Goal: Complete application form

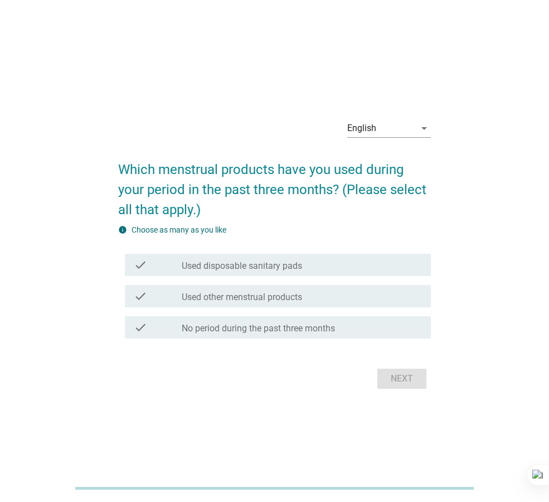
click at [365, 117] on div "English arrow_drop_down" at bounding box center [390, 131] width 84 height 36
click at [366, 128] on div "English" at bounding box center [362, 128] width 29 height 10
click at [368, 165] on div "ภาษาไทย" at bounding box center [389, 163] width 66 height 13
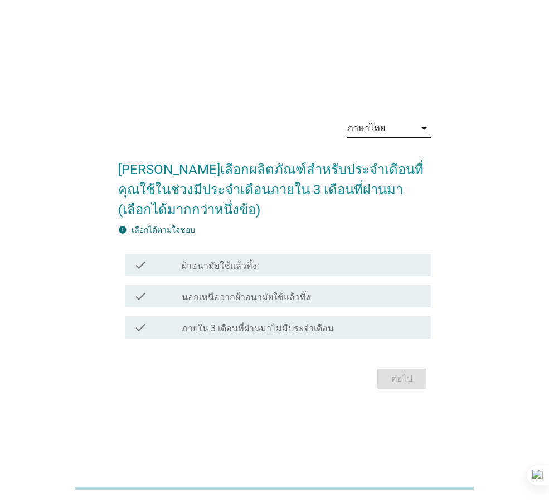
click at [360, 269] on div "check_box_outline_blank ผ้าอนามัยใช้แล้วทิ้ง" at bounding box center [302, 264] width 240 height 13
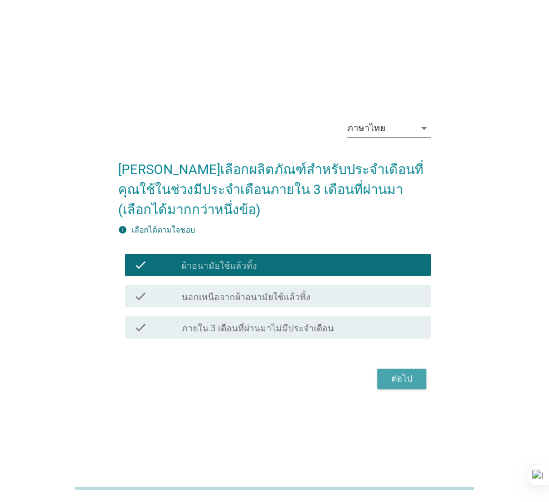
click at [417, 383] on div "ต่อไป" at bounding box center [402, 378] width 31 height 13
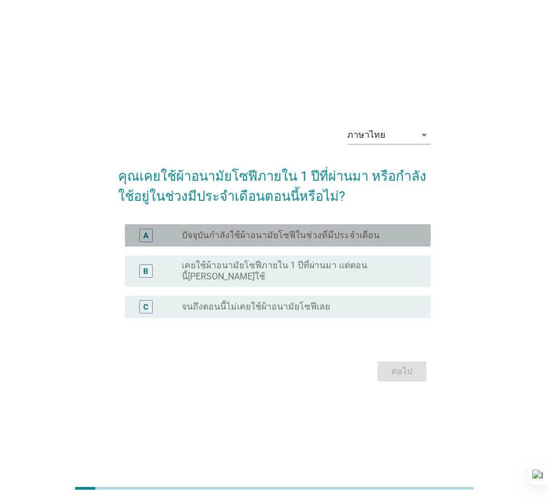
click at [379, 241] on div "radio_button_unchecked ปัจจุบันกำลังใช้ผ้าอนามัยโซฟีในช่วงที่มีประจำเดือน" at bounding box center [298, 235] width 232 height 11
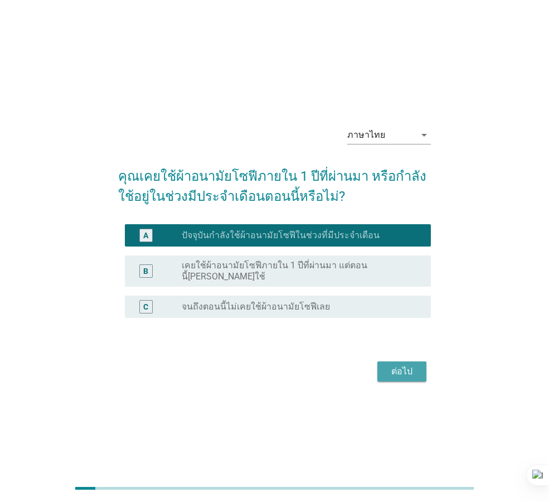
click at [394, 371] on div "ต่อไป" at bounding box center [402, 371] width 31 height 13
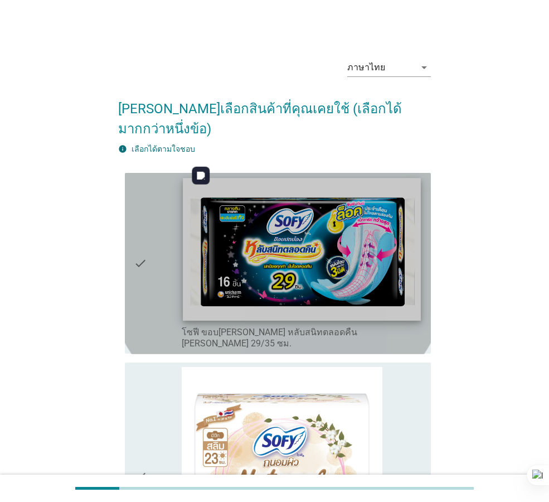
click at [327, 263] on img at bounding box center [302, 249] width 238 height 142
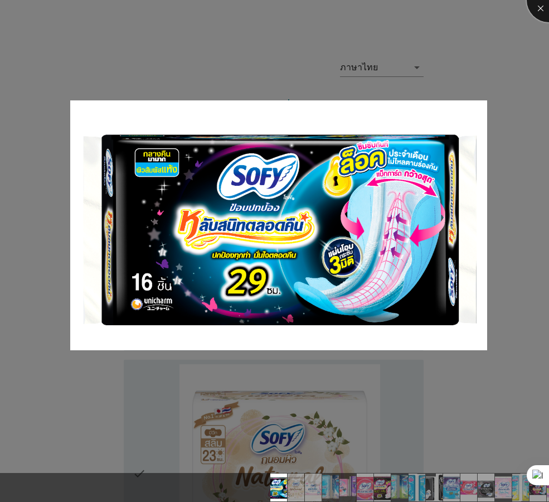
click at [539, 10] on div at bounding box center [549, 0] width 45 height 45
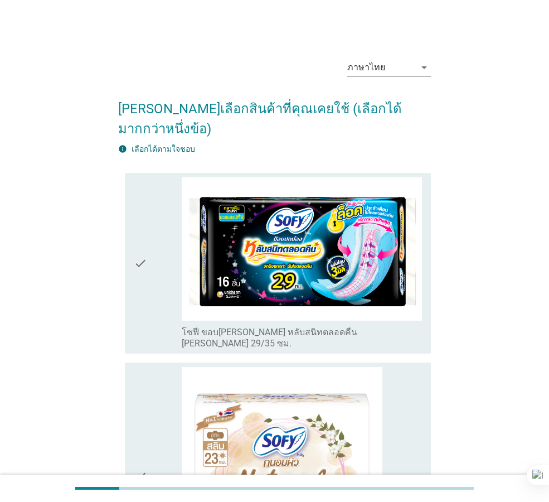
click at [158, 259] on div "check" at bounding box center [158, 263] width 48 height 172
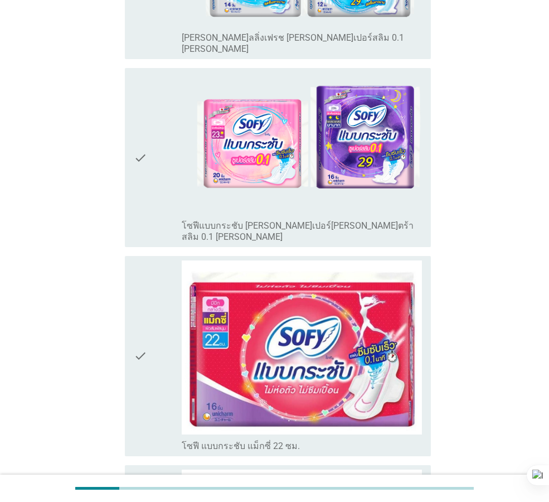
scroll to position [1004, 0]
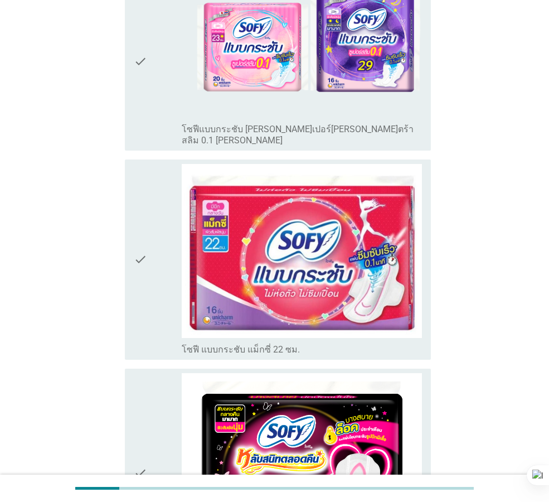
click at [143, 164] on icon "check" at bounding box center [140, 259] width 13 height 191
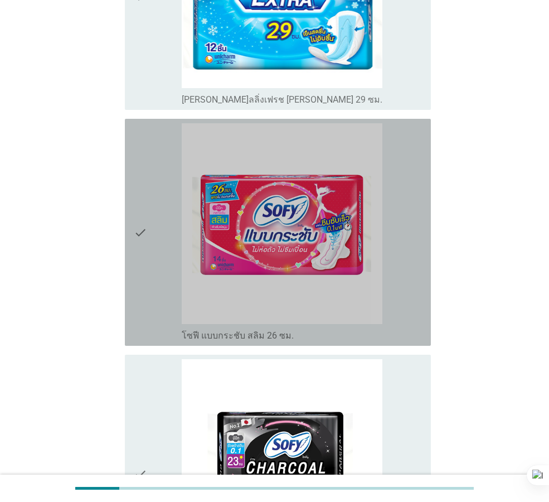
click at [143, 176] on icon "check" at bounding box center [140, 232] width 13 height 218
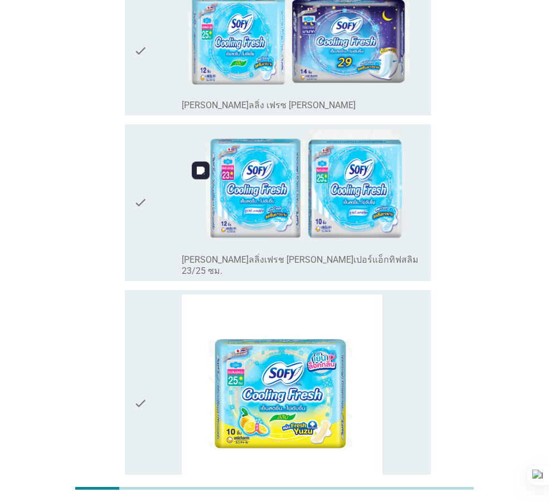
scroll to position [4193, 0]
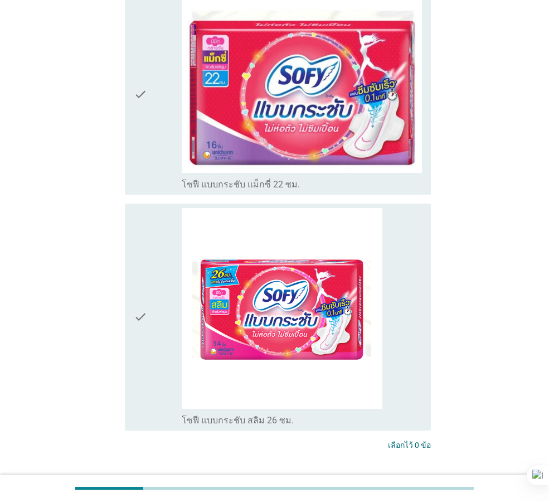
scroll to position [376, 0]
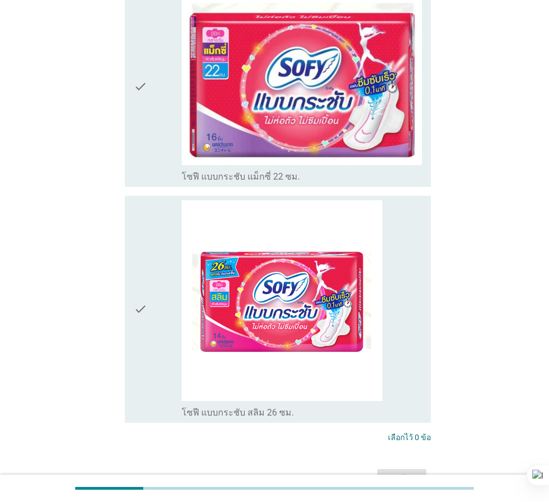
click at [156, 337] on div "check" at bounding box center [158, 309] width 48 height 218
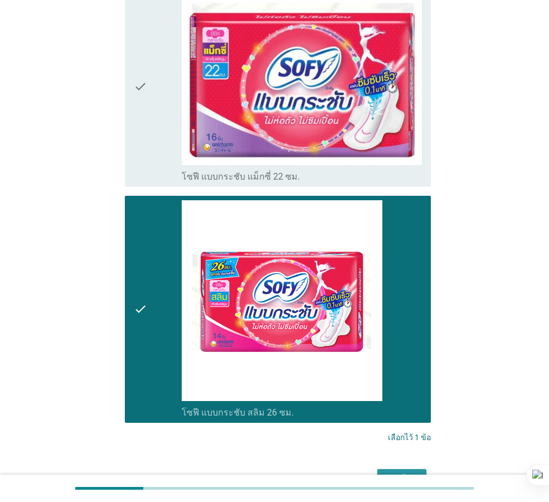
click at [411, 473] on div "ต่อไป" at bounding box center [402, 479] width 31 height 13
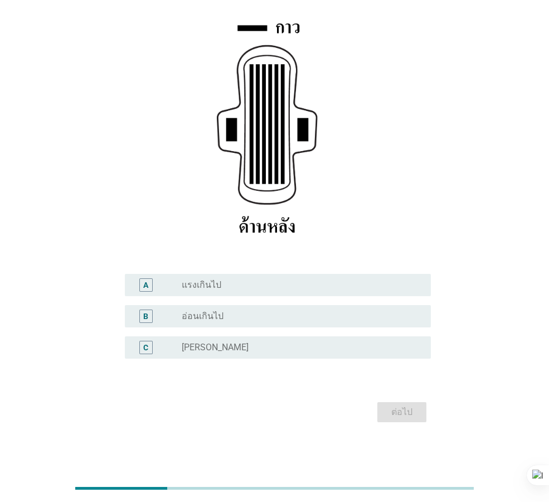
scroll to position [163, 0]
click at [290, 344] on div "radio_button_unchecked [PERSON_NAME]" at bounding box center [298, 346] width 232 height 11
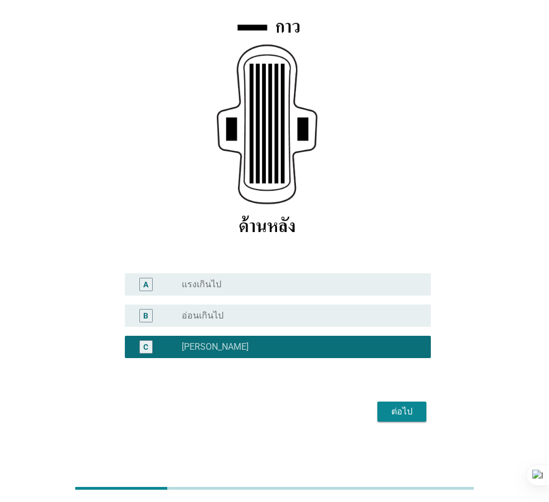
click at [388, 408] on div "ต่อไป" at bounding box center [402, 411] width 31 height 13
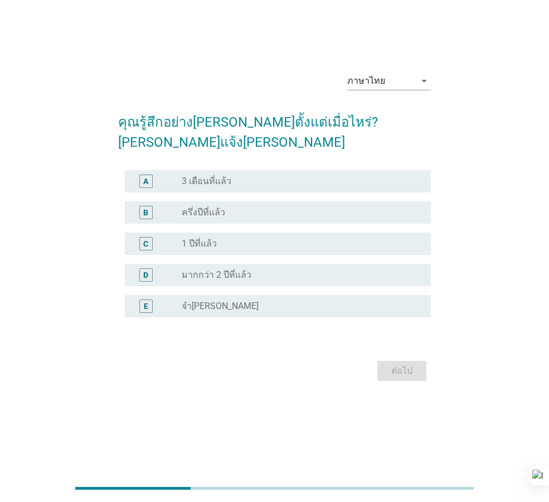
scroll to position [0, 0]
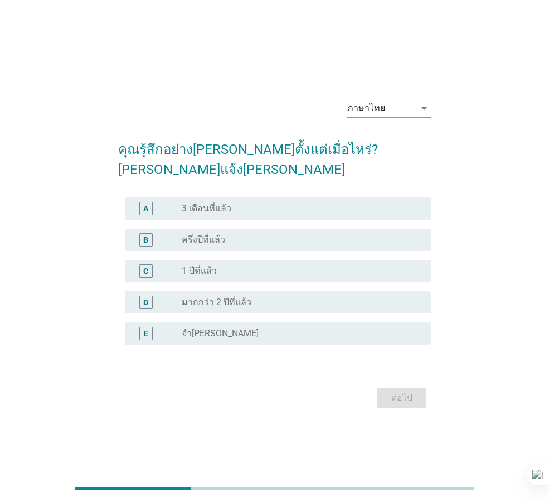
click at [287, 234] on div "radio_button_unchecked ครึ่งปีที่แล้ว" at bounding box center [298, 239] width 232 height 11
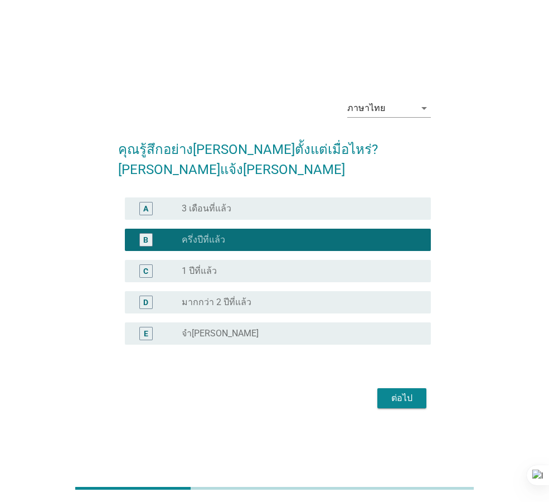
click at [383, 397] on button "ต่อไป" at bounding box center [402, 398] width 49 height 20
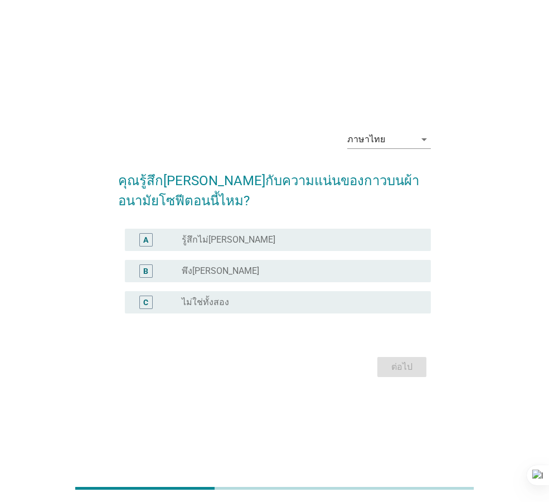
click at [245, 272] on div "radio_button_unchecked พึง[PERSON_NAME]" at bounding box center [298, 271] width 232 height 11
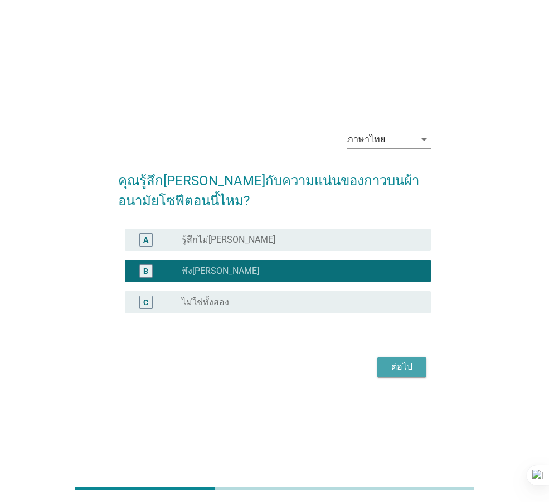
click at [407, 364] on div "ต่อไป" at bounding box center [402, 366] width 31 height 13
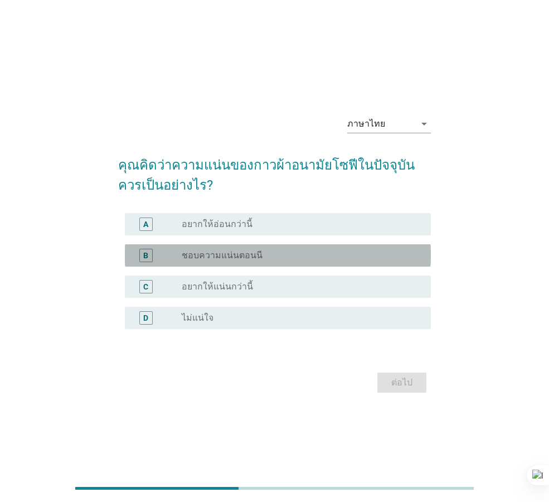
click at [315, 251] on div "radio_button_unchecked ชอบความแน่นตอนนี" at bounding box center [298, 255] width 232 height 11
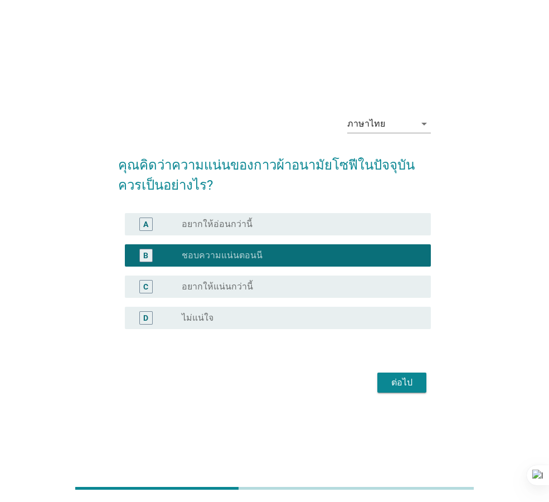
click at [401, 384] on div "ต่อไป" at bounding box center [402, 382] width 31 height 13
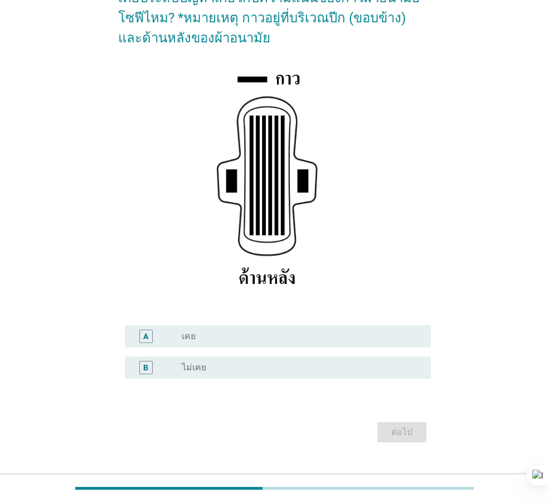
scroll to position [132, 0]
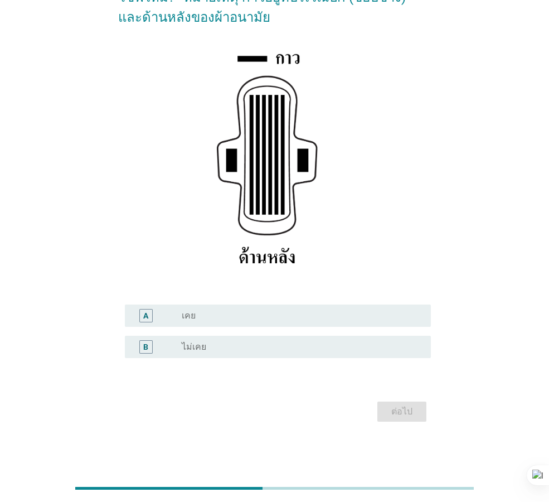
click at [249, 317] on div "radio_button_unchecked เคย" at bounding box center [298, 315] width 232 height 11
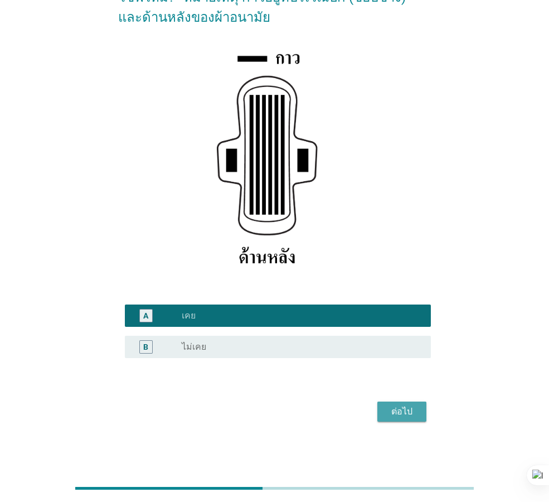
click at [393, 408] on div "ต่อไป" at bounding box center [402, 411] width 31 height 13
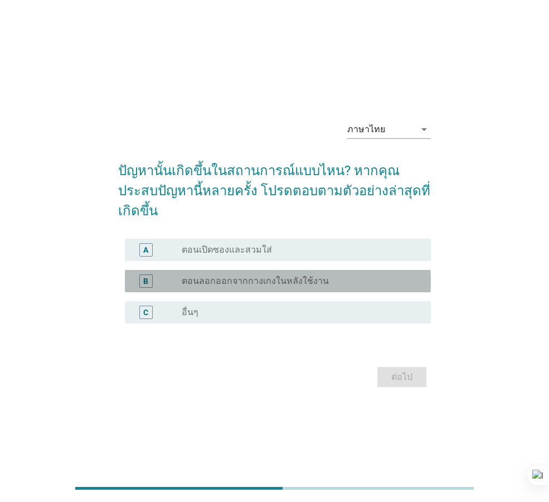
click at [310, 278] on div "B radio_button_unchecked ตอนลอกออกจากกางเกงในหลังใช้งาน" at bounding box center [278, 281] width 306 height 22
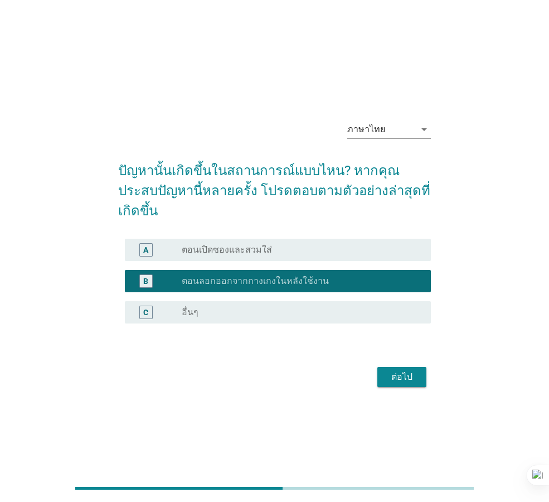
click at [402, 370] on div "ต่อไป" at bounding box center [402, 376] width 31 height 13
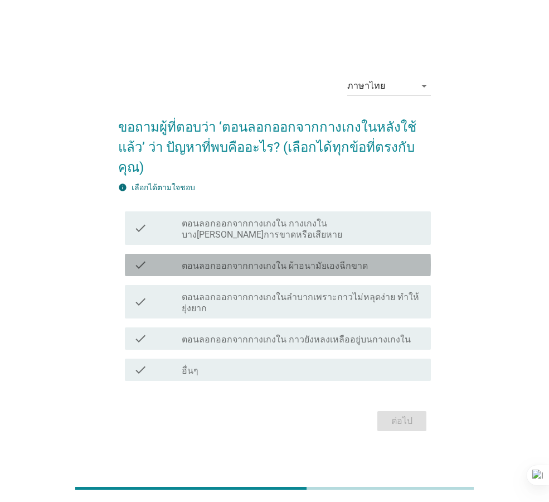
click at [319, 261] on label "ตอนลอกออกจากกางเกงใน ผ้าอนามัยเองฉีกขาด" at bounding box center [275, 266] width 186 height 11
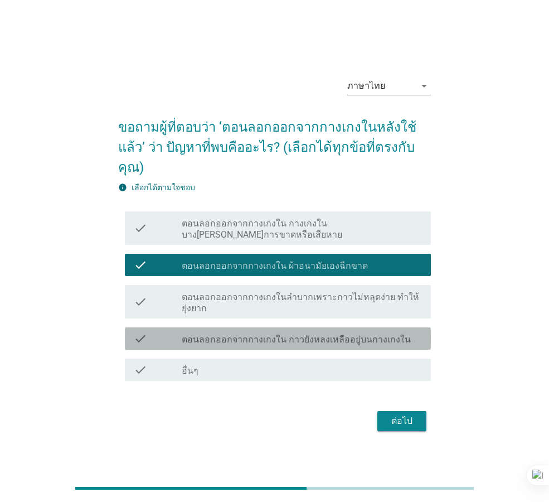
click at [329, 334] on label "ตอนลอกออกจากกางเกงใน กาวยังหลงเหลืออยู่บนกางเกงใน" at bounding box center [296, 339] width 229 height 11
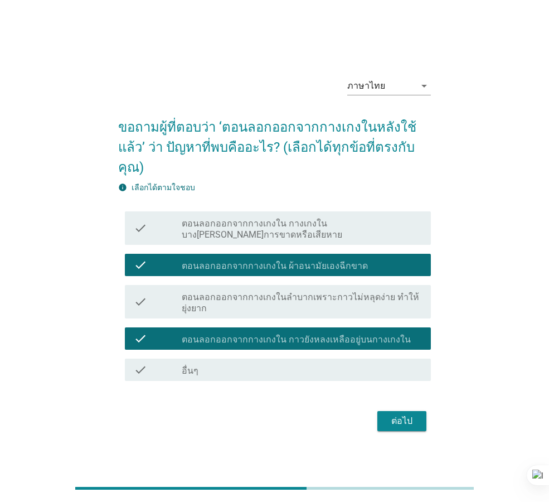
click at [395, 414] on div "ต่อไป" at bounding box center [402, 420] width 31 height 13
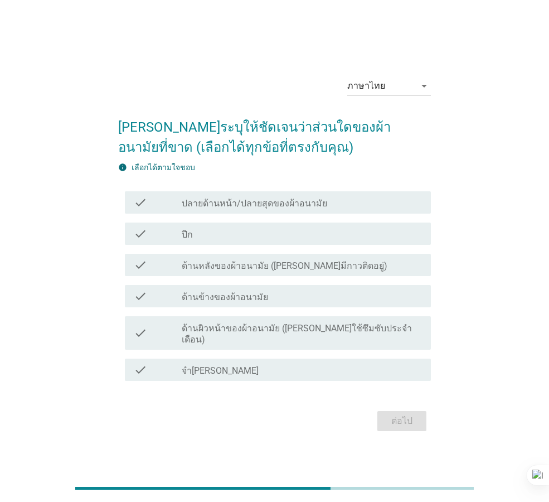
click at [411, 233] on div "check_box_outline_blank ปีก" at bounding box center [302, 233] width 240 height 13
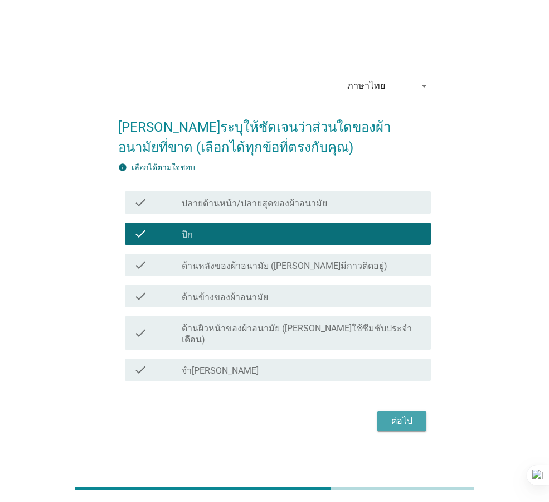
click at [422, 413] on button "ต่อไป" at bounding box center [402, 421] width 49 height 20
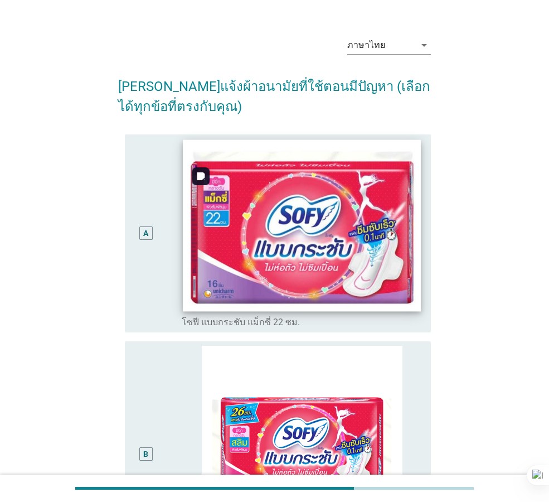
scroll to position [56, 0]
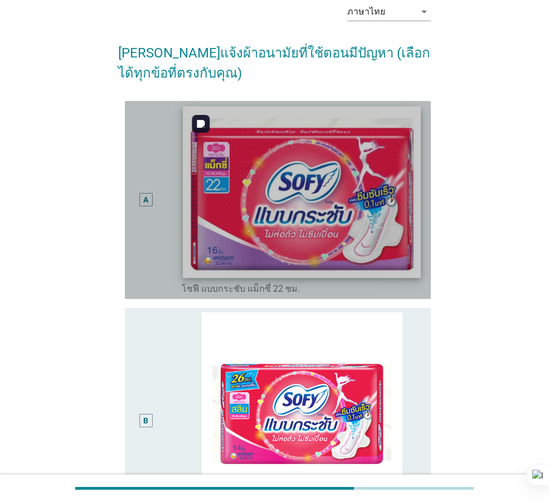
click at [292, 224] on img at bounding box center [302, 192] width 238 height 172
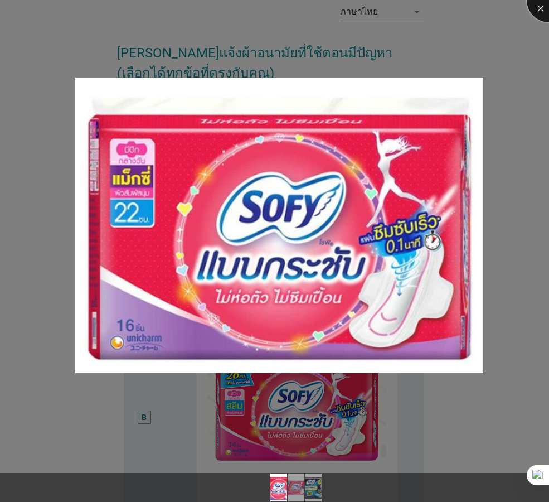
click at [538, 9] on div at bounding box center [549, 0] width 45 height 45
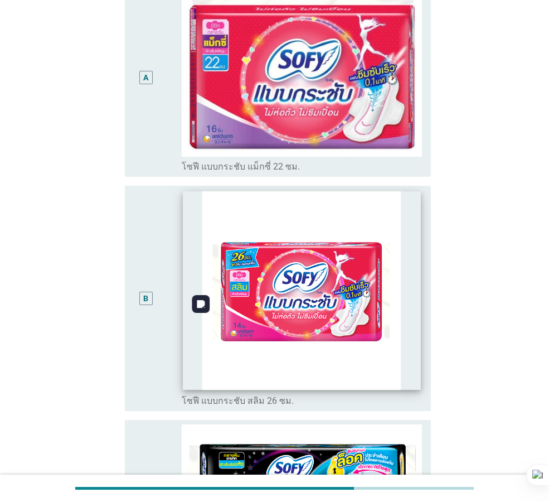
scroll to position [335, 0]
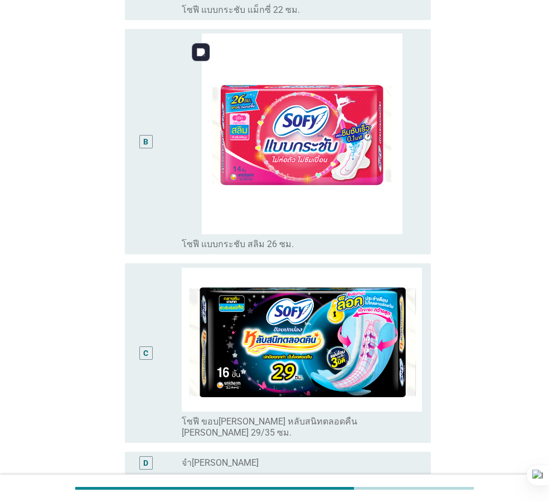
click at [181, 204] on div "B" at bounding box center [158, 141] width 48 height 216
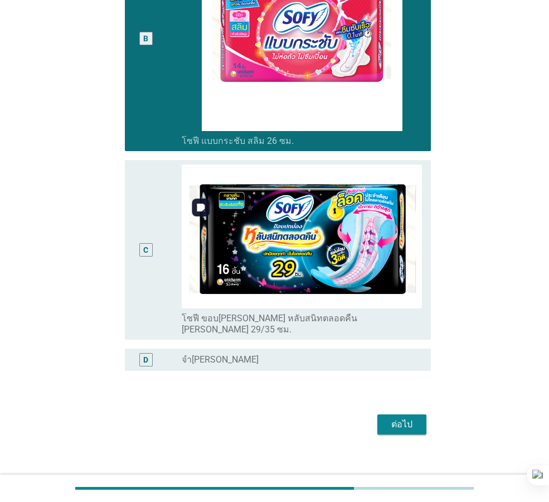
scroll to position [439, 0]
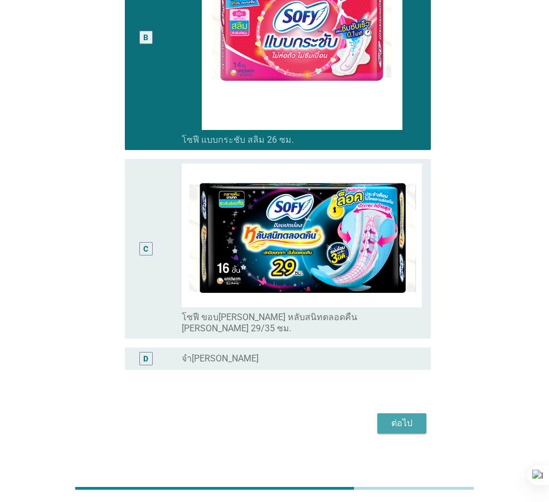
click at [411, 417] on div "ต่อไป" at bounding box center [402, 423] width 31 height 13
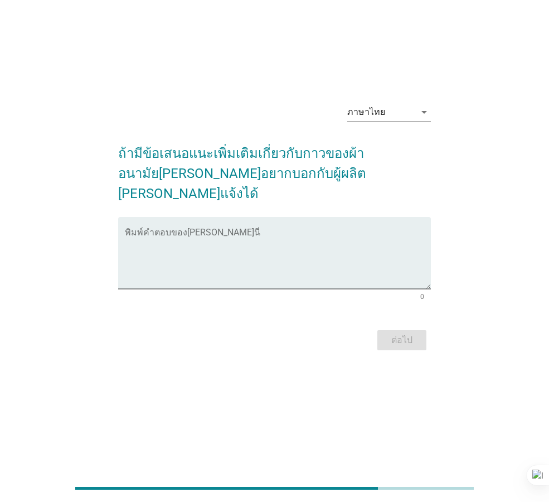
scroll to position [0, 0]
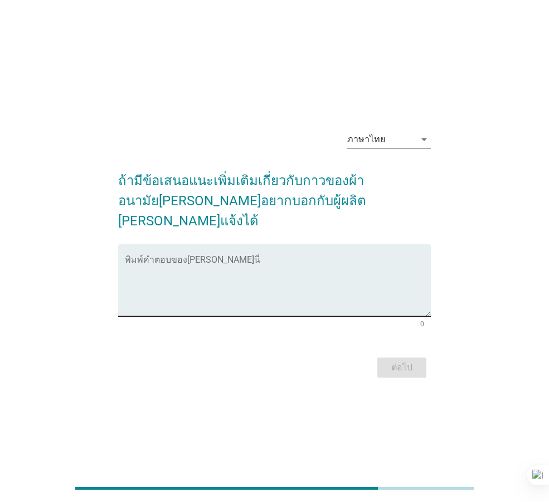
click at [311, 278] on textarea "พิมพ์คำตอบของคุณ ที่นี่" at bounding box center [278, 287] width 306 height 59
type textarea "="
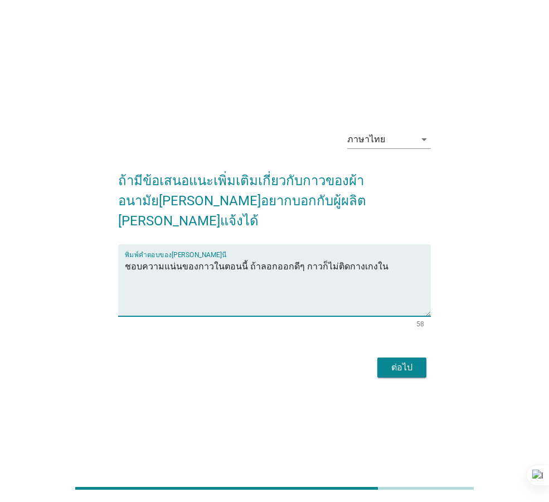
type textarea "ชอบความแน่นของกาวในตอนนี้ ถ้าลอกออกดีๆ กาวก็ไม่ติดกางเกงใน"
click at [407, 361] on div "ต่อไป" at bounding box center [402, 367] width 31 height 13
